Goal: Entertainment & Leisure: Consume media (video, audio)

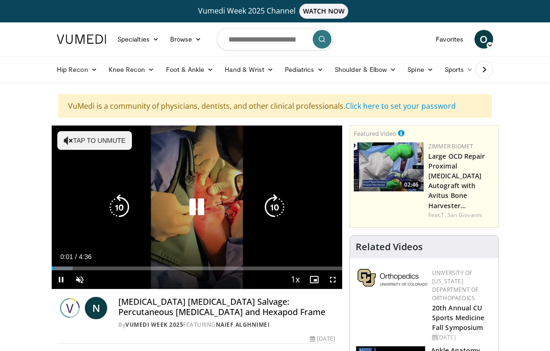
click at [93, 147] on div "10 seconds Tap to unmute" at bounding box center [197, 206] width 291 height 163
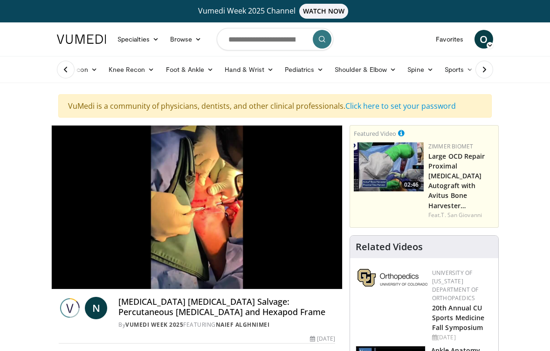
scroll to position [1, 0]
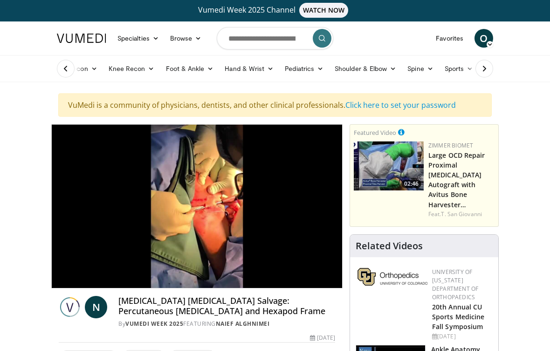
click at [537, 81] on ul "Hip Recon Hip [MEDICAL_DATA] Revision Hip [MEDICAL_DATA] Hip Preservation Knee …" at bounding box center [309, 68] width 517 height 26
click at [537, 82] on div "Hip Recon Hip [MEDICAL_DATA] Revision Hip [MEDICAL_DATA] Hip Preservation Knee …" at bounding box center [275, 68] width 550 height 27
click at [538, 79] on ul "Hip Recon Hip [MEDICAL_DATA] Revision Hip [MEDICAL_DATA] Hip Preservation Knee …" at bounding box center [309, 68] width 517 height 26
click at [499, 76] on div "Hip Recon Hip [MEDICAL_DATA] Revision Hip [MEDICAL_DATA] Hip Preservation Knee …" at bounding box center [275, 68] width 448 height 26
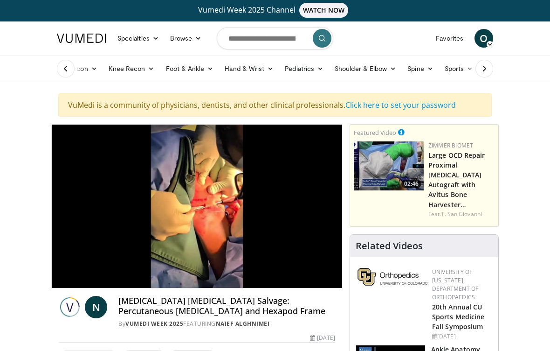
click at [499, 76] on div "Hip Recon Hip [MEDICAL_DATA] Revision Hip [MEDICAL_DATA] Hip Preservation Knee …" at bounding box center [275, 68] width 448 height 26
click at [499, 69] on div "Hip Recon Hip [MEDICAL_DATA] Revision Hip [MEDICAL_DATA] Hip Preservation Knee …" at bounding box center [275, 68] width 448 height 26
click at [499, 66] on div "Hip Recon Hip [MEDICAL_DATA] Revision Hip [MEDICAL_DATA] Hip Preservation Knee …" at bounding box center [275, 68] width 448 height 26
click at [499, 61] on div "Hip Recon Hip [MEDICAL_DATA] Revision Hip [MEDICAL_DATA] Hip Preservation Knee …" at bounding box center [275, 68] width 448 height 26
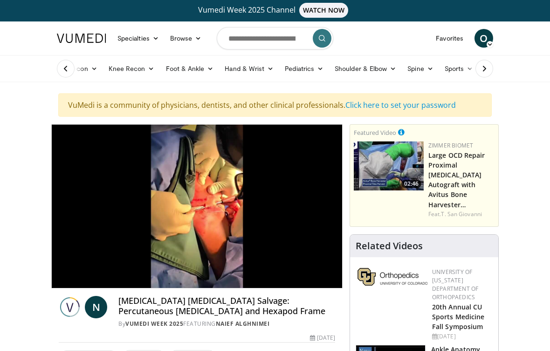
click at [499, 60] on div "Hip Recon Hip [MEDICAL_DATA] Revision Hip [MEDICAL_DATA] Hip Preservation Knee …" at bounding box center [275, 68] width 448 height 26
click at [499, 61] on div "Hip Recon Hip [MEDICAL_DATA] Revision Hip [MEDICAL_DATA] Hip Preservation Knee …" at bounding box center [275, 68] width 448 height 26
click at [499, 60] on div "Hip Recon Hip [MEDICAL_DATA] Revision Hip [MEDICAL_DATA] Hip Preservation Knee …" at bounding box center [275, 68] width 448 height 26
click at [545, 57] on ul "Hip Recon Hip [MEDICAL_DATA] Revision Hip [MEDICAL_DATA] Hip Preservation Knee …" at bounding box center [309, 68] width 517 height 26
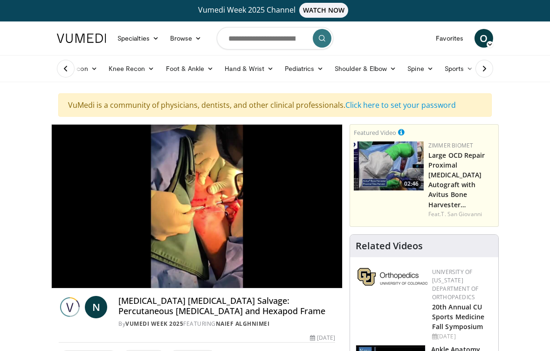
click at [548, 57] on ul "Hip Recon Hip [MEDICAL_DATA] Revision Hip [MEDICAL_DATA] Hip Preservation Knee …" at bounding box center [309, 68] width 517 height 26
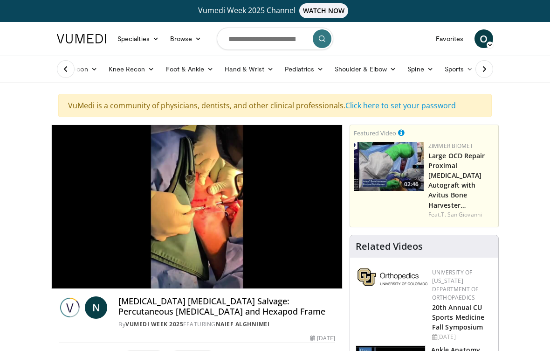
scroll to position [0, 0]
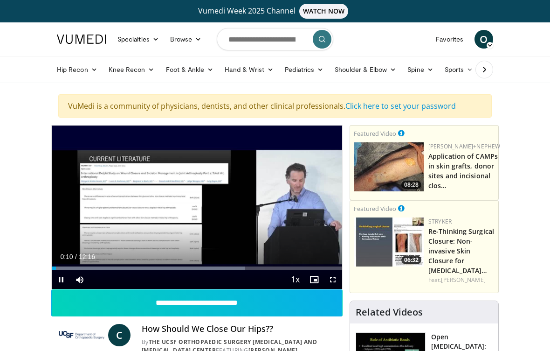
click at [235, 160] on div "10 seconds Tap to unmute" at bounding box center [197, 206] width 291 height 163
